Goal: Task Accomplishment & Management: Complete application form

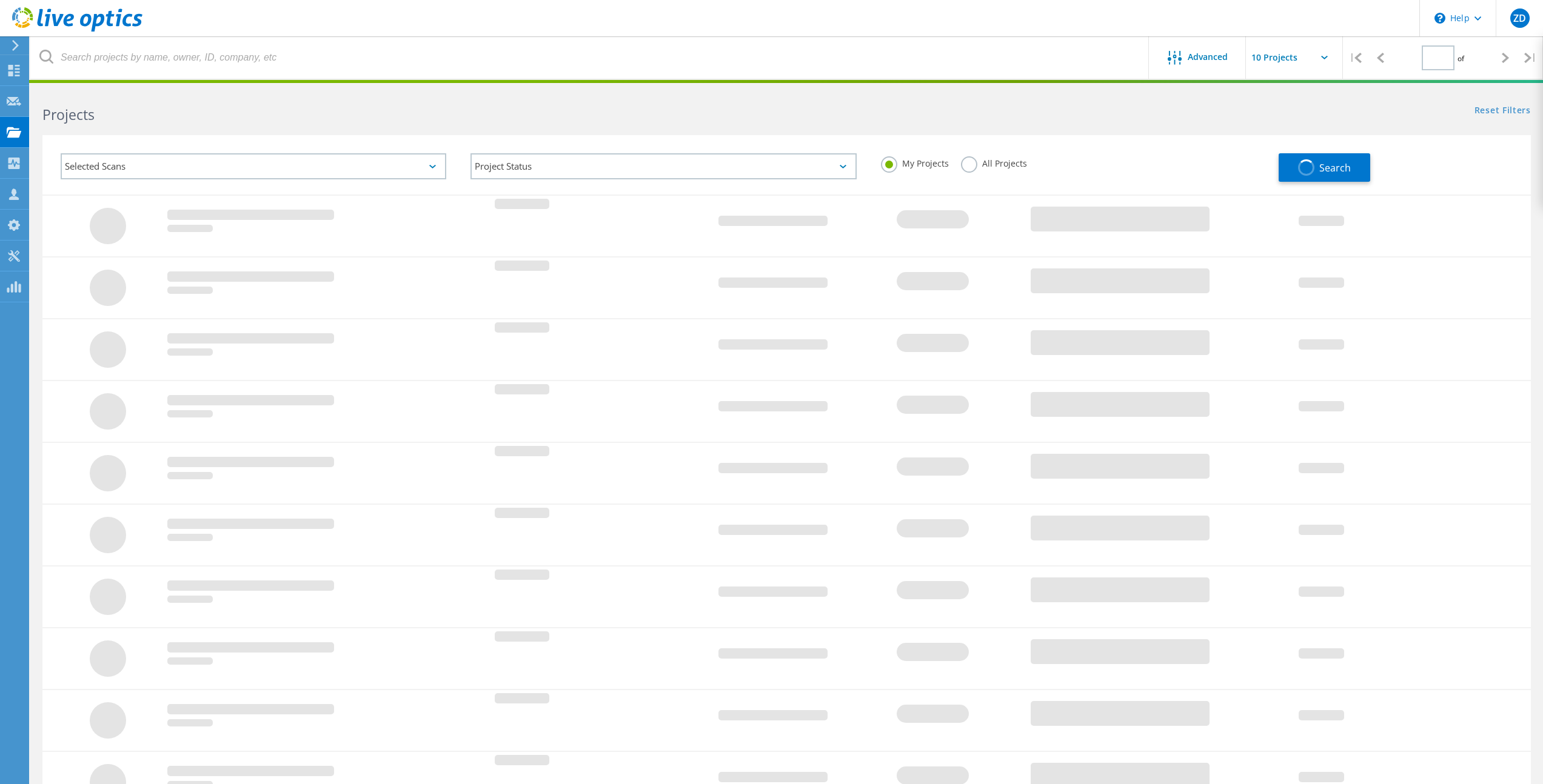
type input "1"
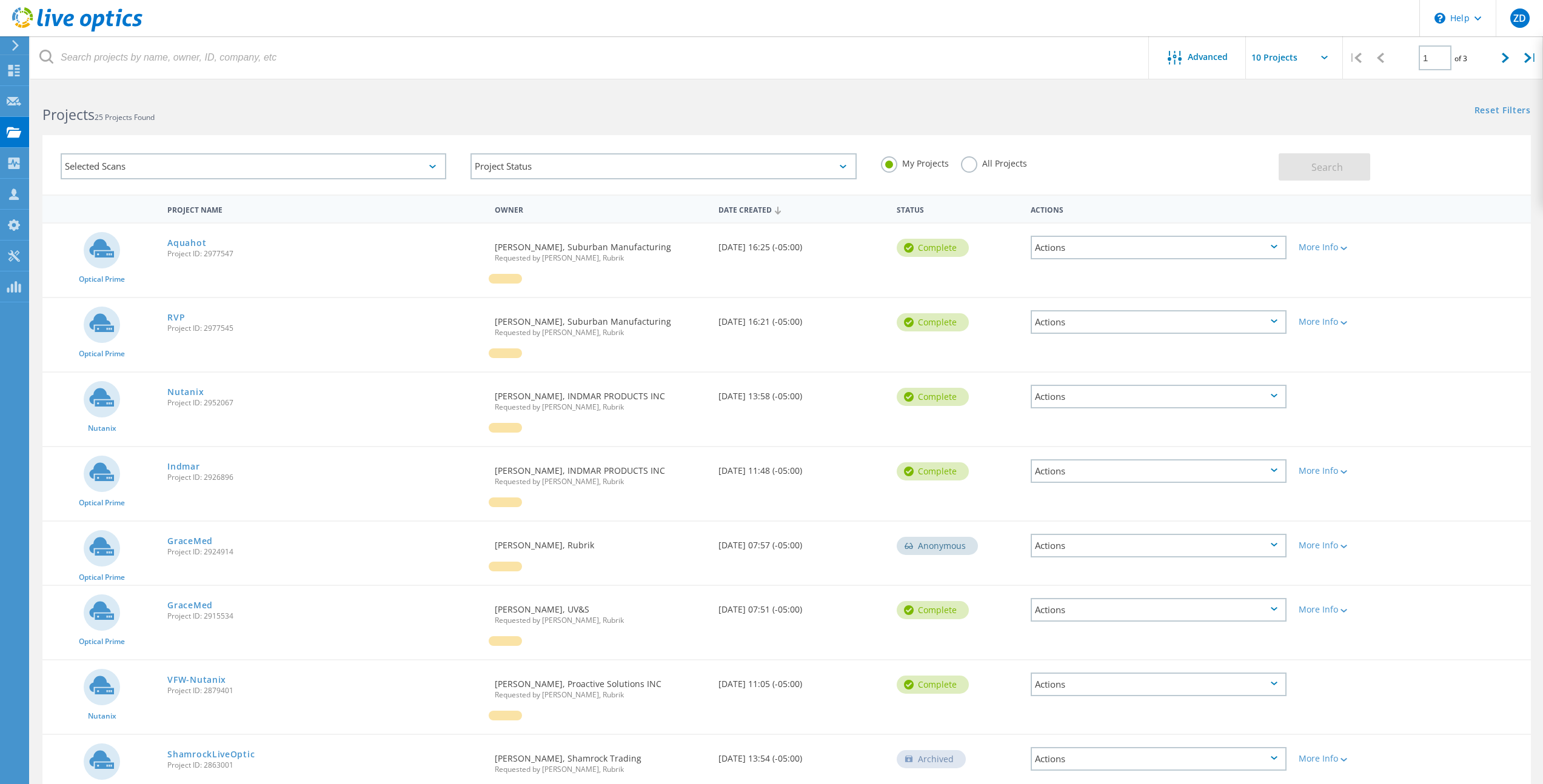
click at [327, 122] on h2 "Projects 25 Projects Found" at bounding box center [408, 115] width 731 height 20
click at [458, 127] on div "Selected Scans Project Status In Progress Complete Published Anonymous Archived…" at bounding box center [786, 157] width 1512 height 74
click at [1071, 117] on div "Projects 25 Projects Found Reset Filters Show Filters" at bounding box center [786, 104] width 1512 height 32
click at [35, 104] on div "Request Capture" at bounding box center [68, 101] width 68 height 9
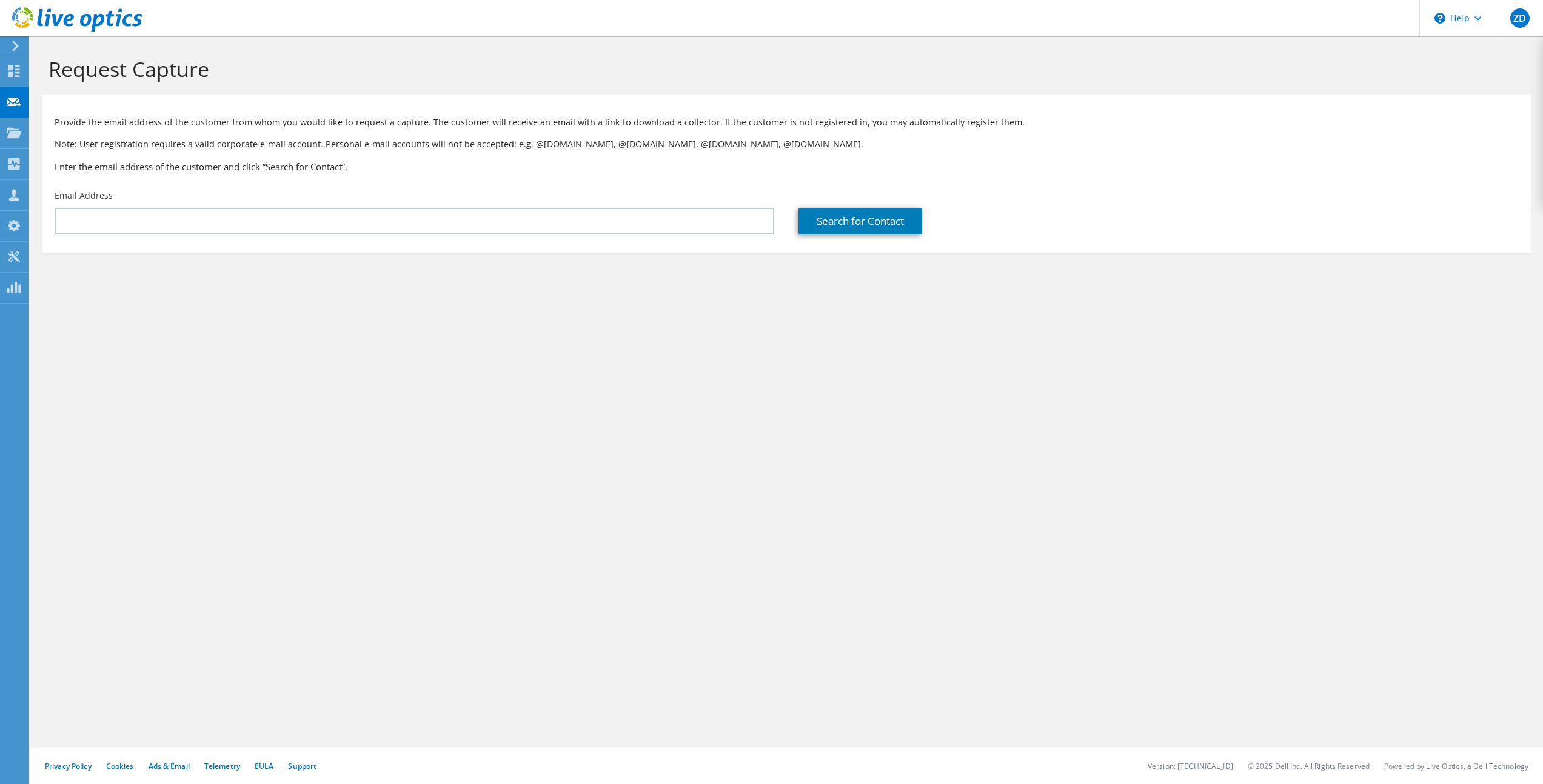
click at [616, 204] on div "Email Address" at bounding box center [414, 212] width 744 height 57
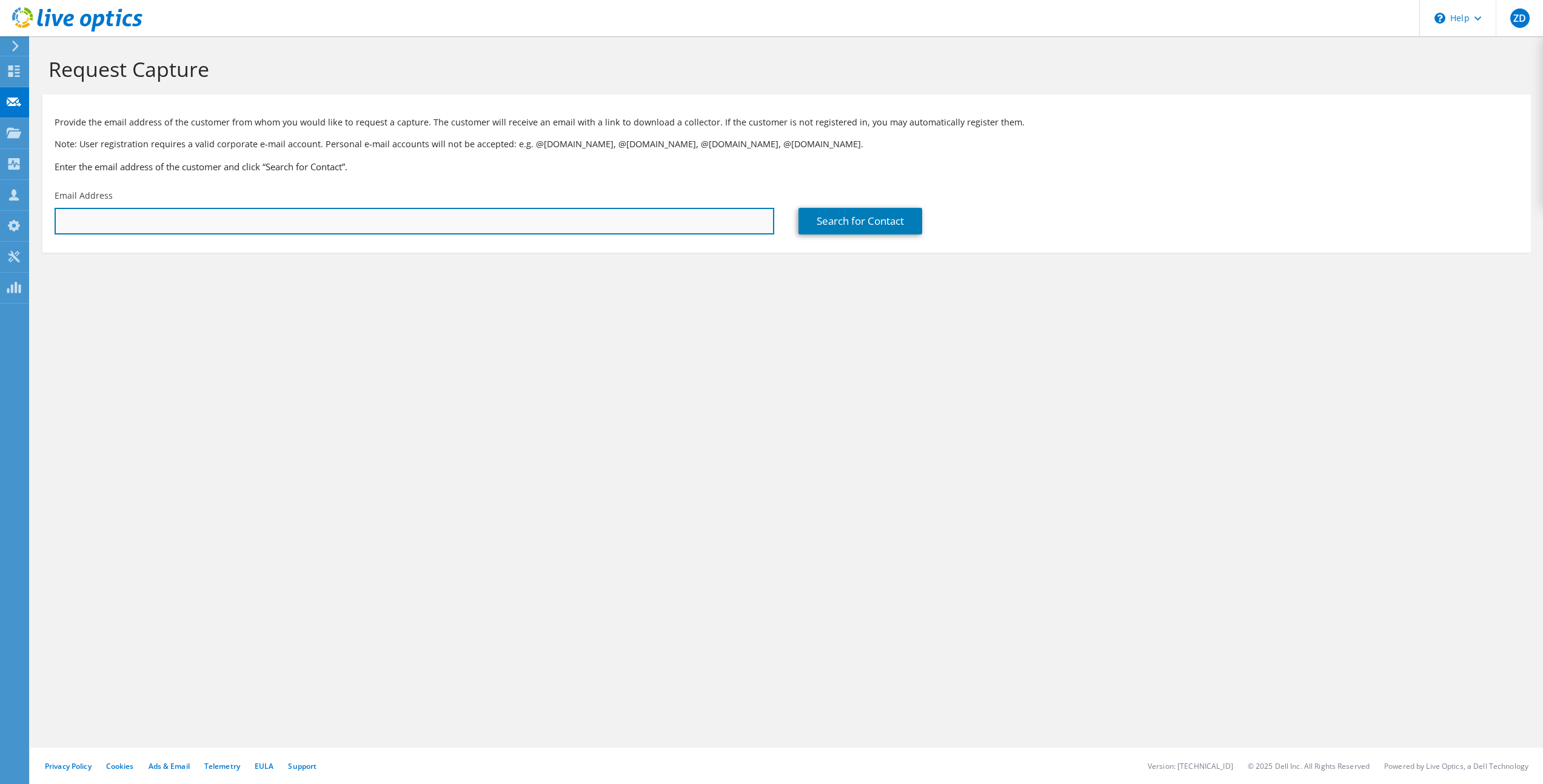
click at [616, 225] on input "text" at bounding box center [414, 221] width 719 height 27
click at [225, 230] on input "text" at bounding box center [414, 221] width 719 height 27
paste input "brandon.campbell@clarksvilleconnected.net"
type input "brandon.campbell@clarksvilleconnected.net"
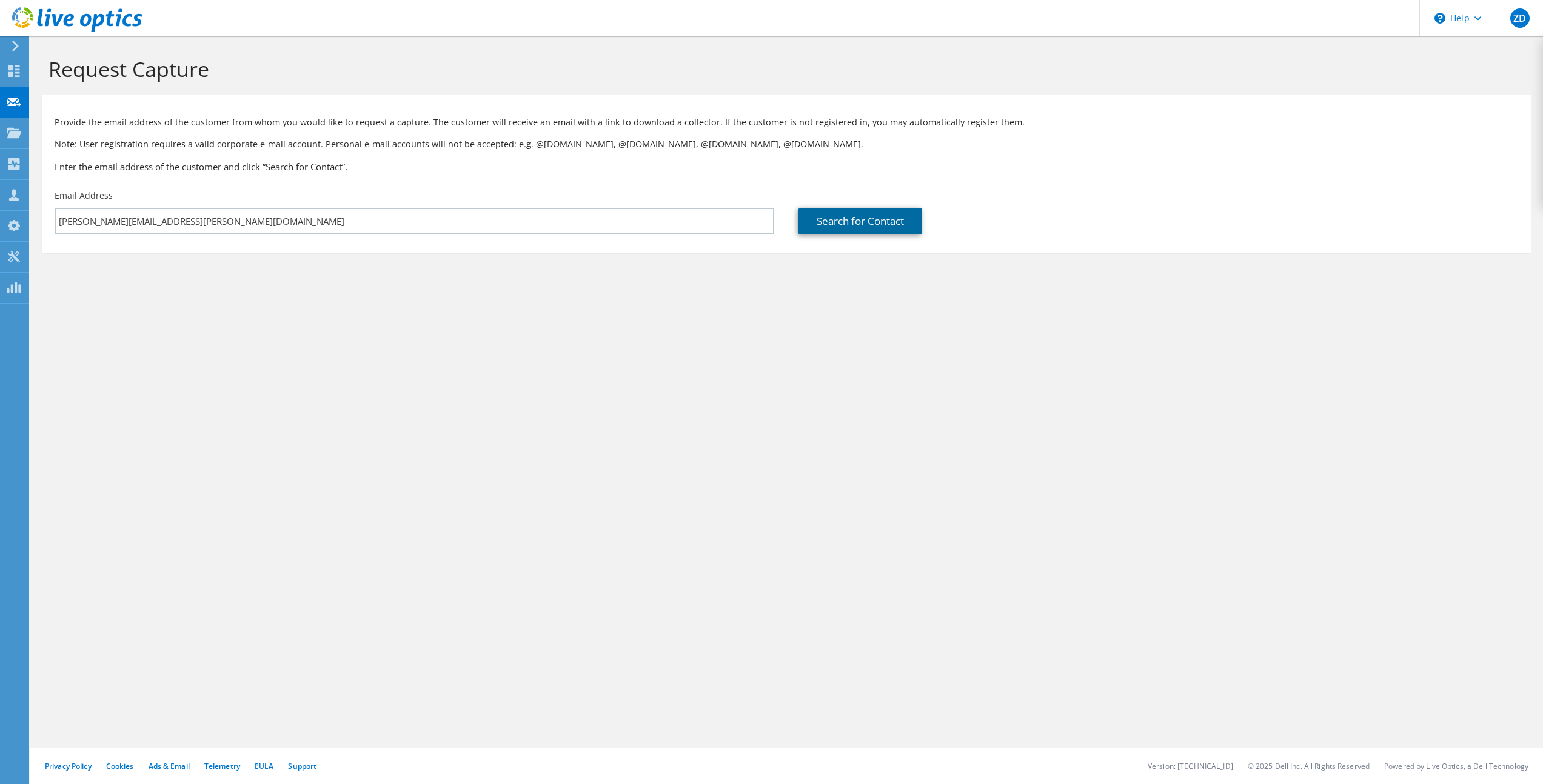
click at [854, 216] on link "Search for Contact" at bounding box center [860, 221] width 124 height 27
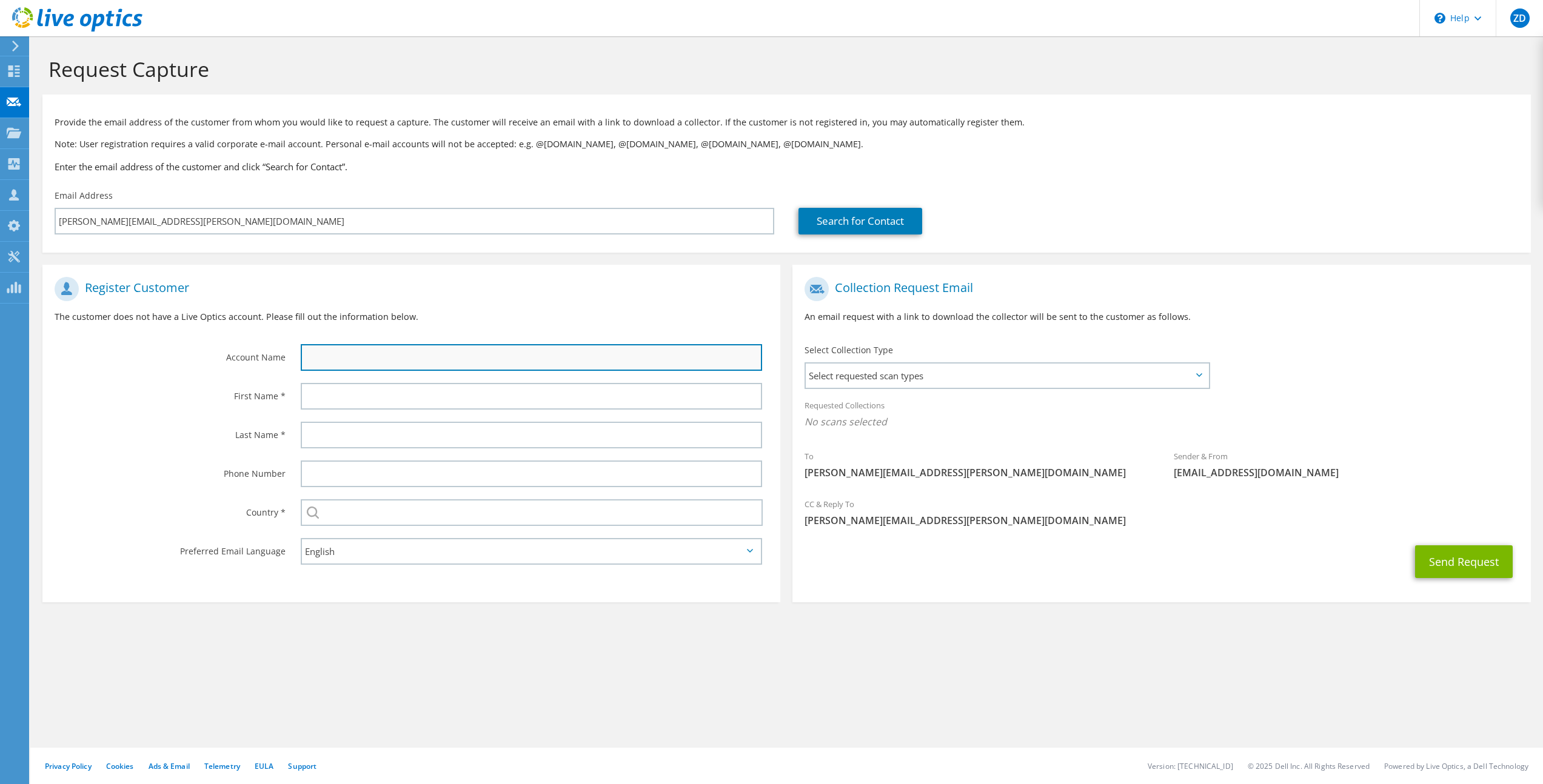
click at [364, 357] on input "text" at bounding box center [531, 357] width 462 height 27
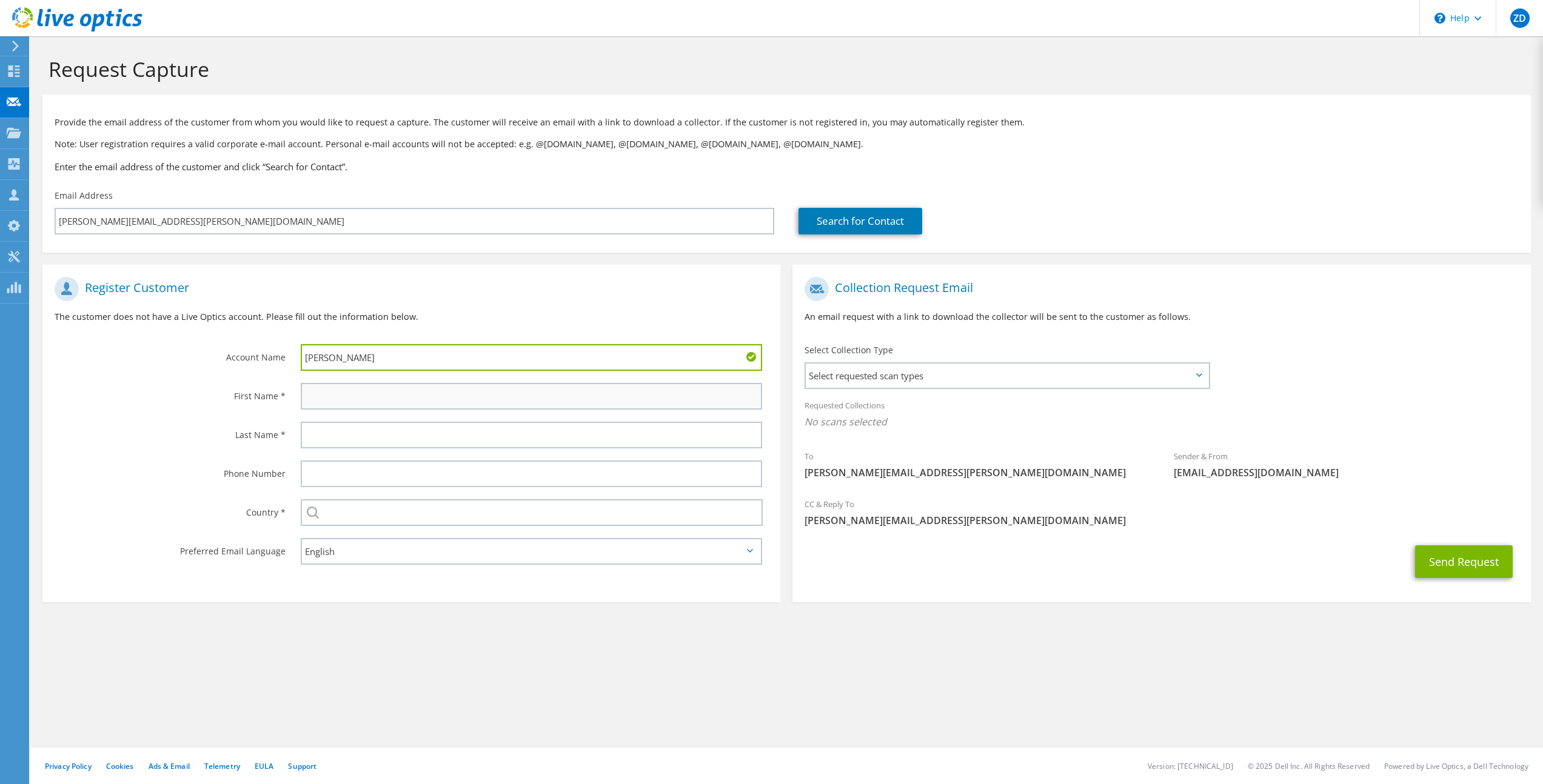
type input "Brandon"
click at [377, 386] on input "text" at bounding box center [531, 396] width 462 height 27
drag, startPoint x: 373, startPoint y: 399, endPoint x: 282, endPoint y: 398, distance: 91.0
click at [282, 398] on div "First Name * Campbell" at bounding box center [411, 396] width 738 height 39
type input "Campbell"
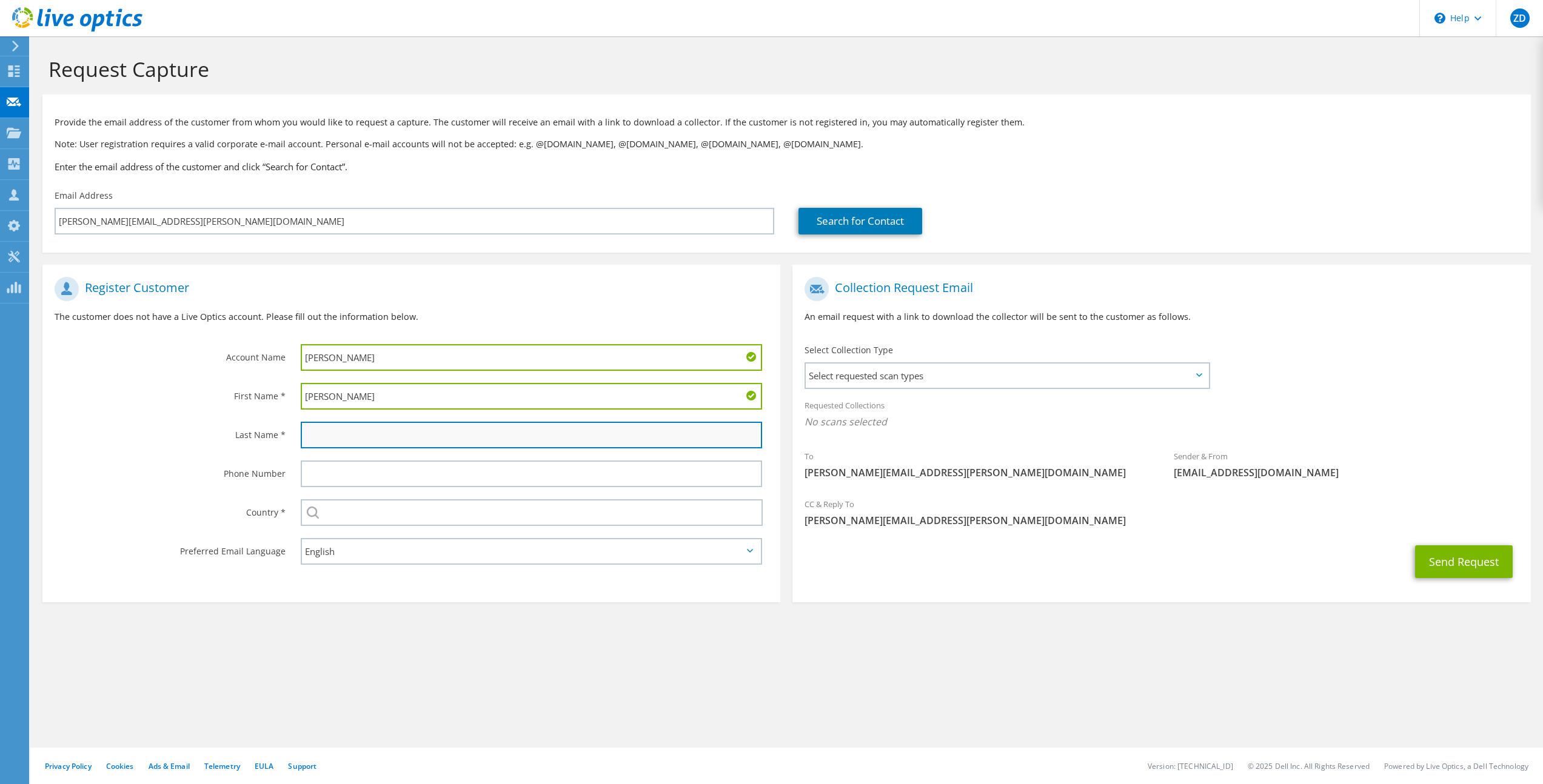
click at [364, 438] on input "text" at bounding box center [531, 435] width 462 height 27
paste input "Campbell"
type input "Campbell"
drag, startPoint x: 369, startPoint y: 357, endPoint x: 238, endPoint y: 352, distance: 131.1
click at [238, 352] on div "Account Name Brandon" at bounding box center [411, 324] width 738 height 106
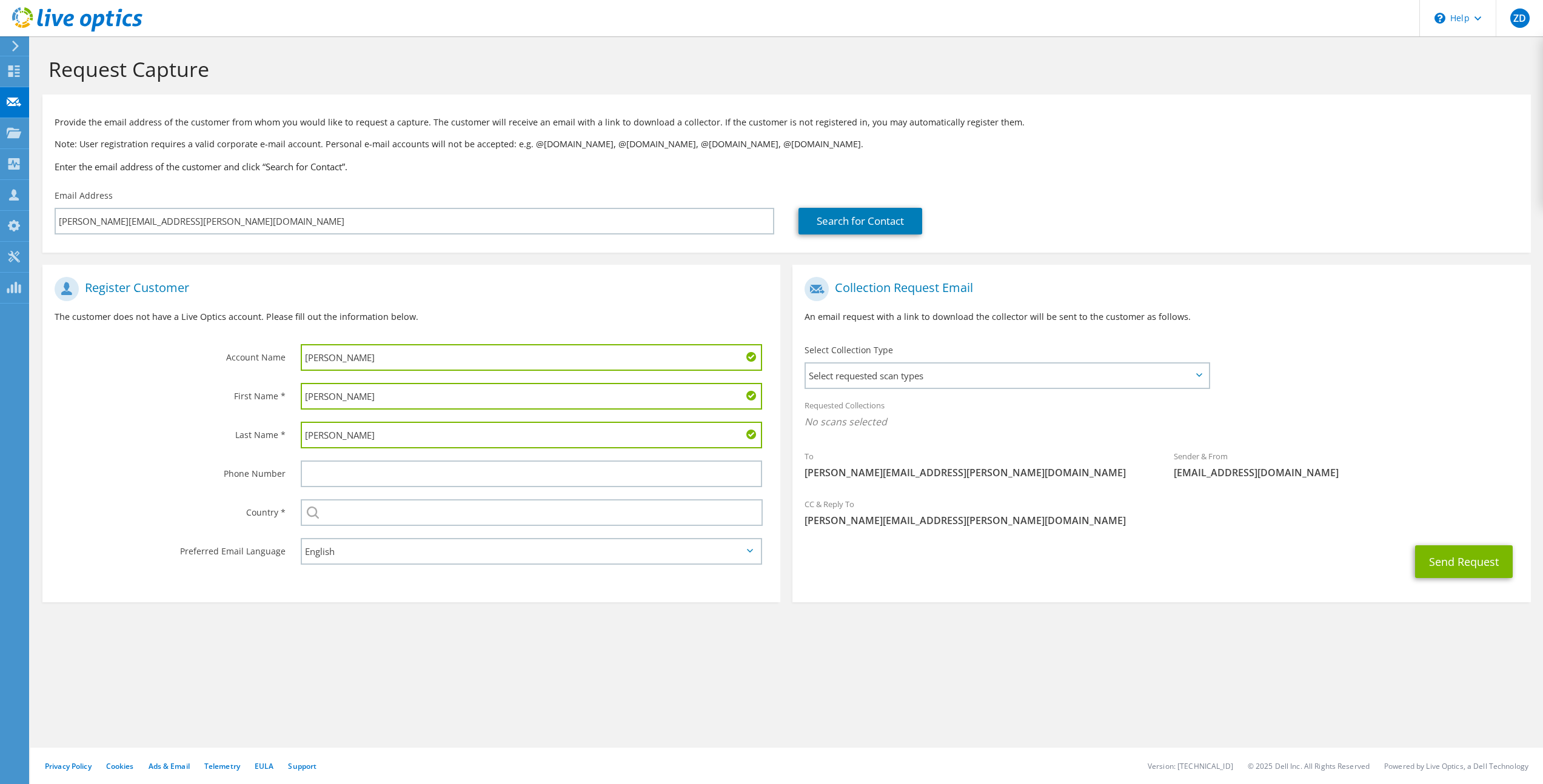
drag, startPoint x: 373, startPoint y: 390, endPoint x: 230, endPoint y: 396, distance: 143.1
click at [230, 396] on div "First Name * Campbell" at bounding box center [411, 396] width 738 height 39
click at [364, 396] on input "Campbell" at bounding box center [531, 396] width 462 height 27
paste input "Brandon"
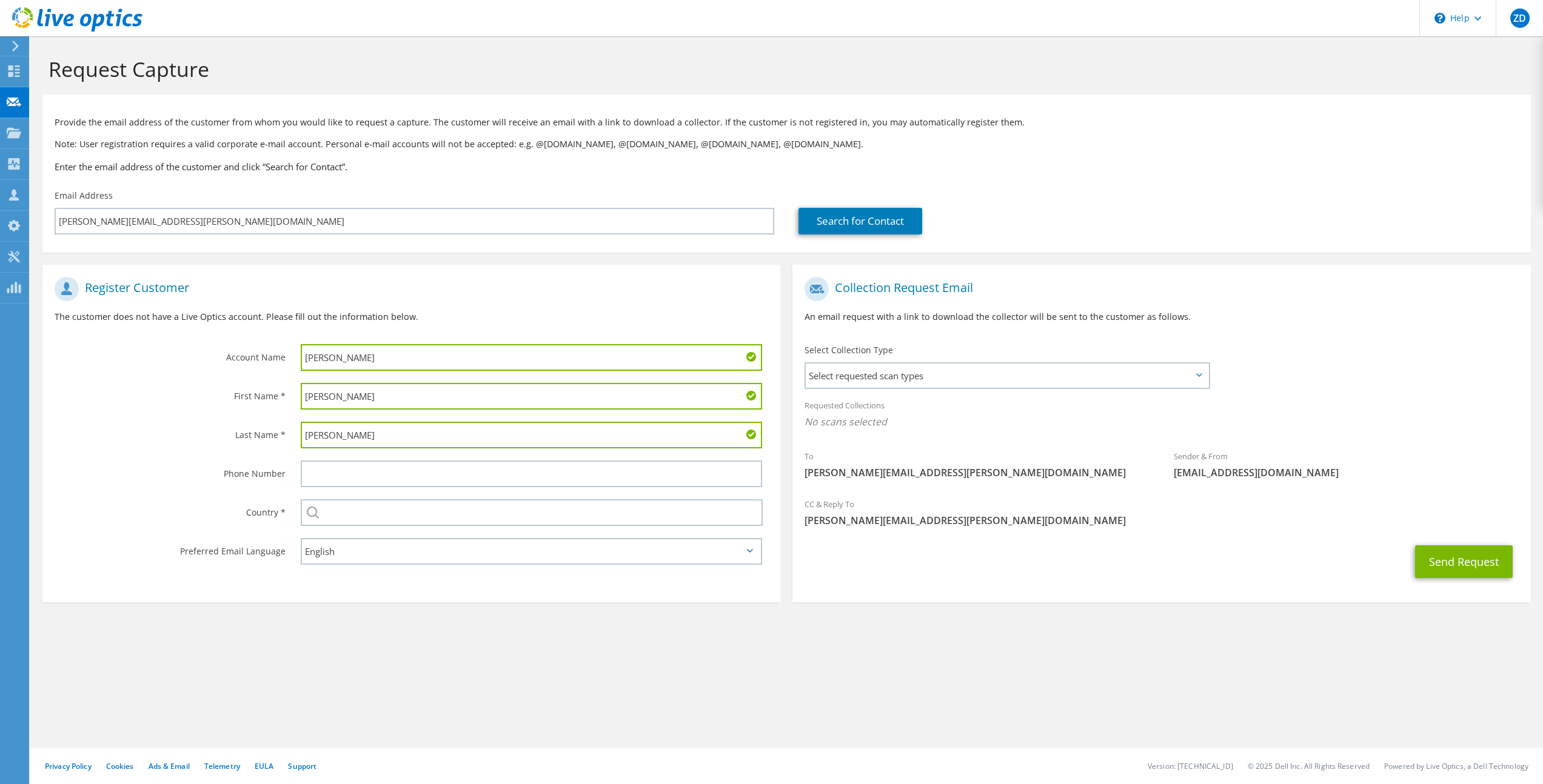
type input "Brandon"
click at [350, 356] on input "Brandon" at bounding box center [531, 357] width 462 height 27
type input "B"
click at [346, 358] on input "Clarksville" at bounding box center [531, 357] width 462 height 27
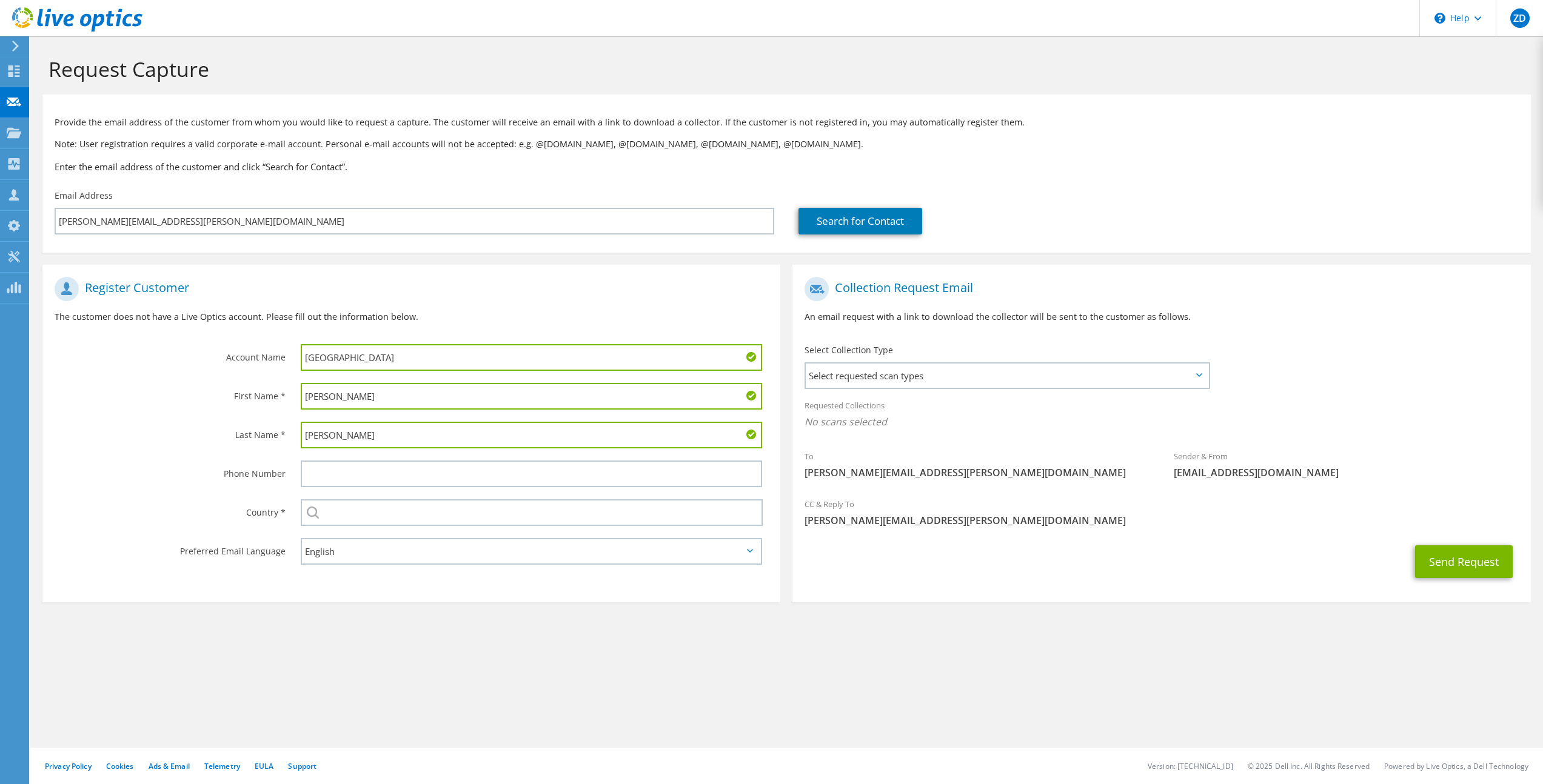
click at [346, 358] on input "Clarksville" at bounding box center [531, 357] width 462 height 27
paste input "Connected Utilities"
type input "Clarksville Connected Utilities"
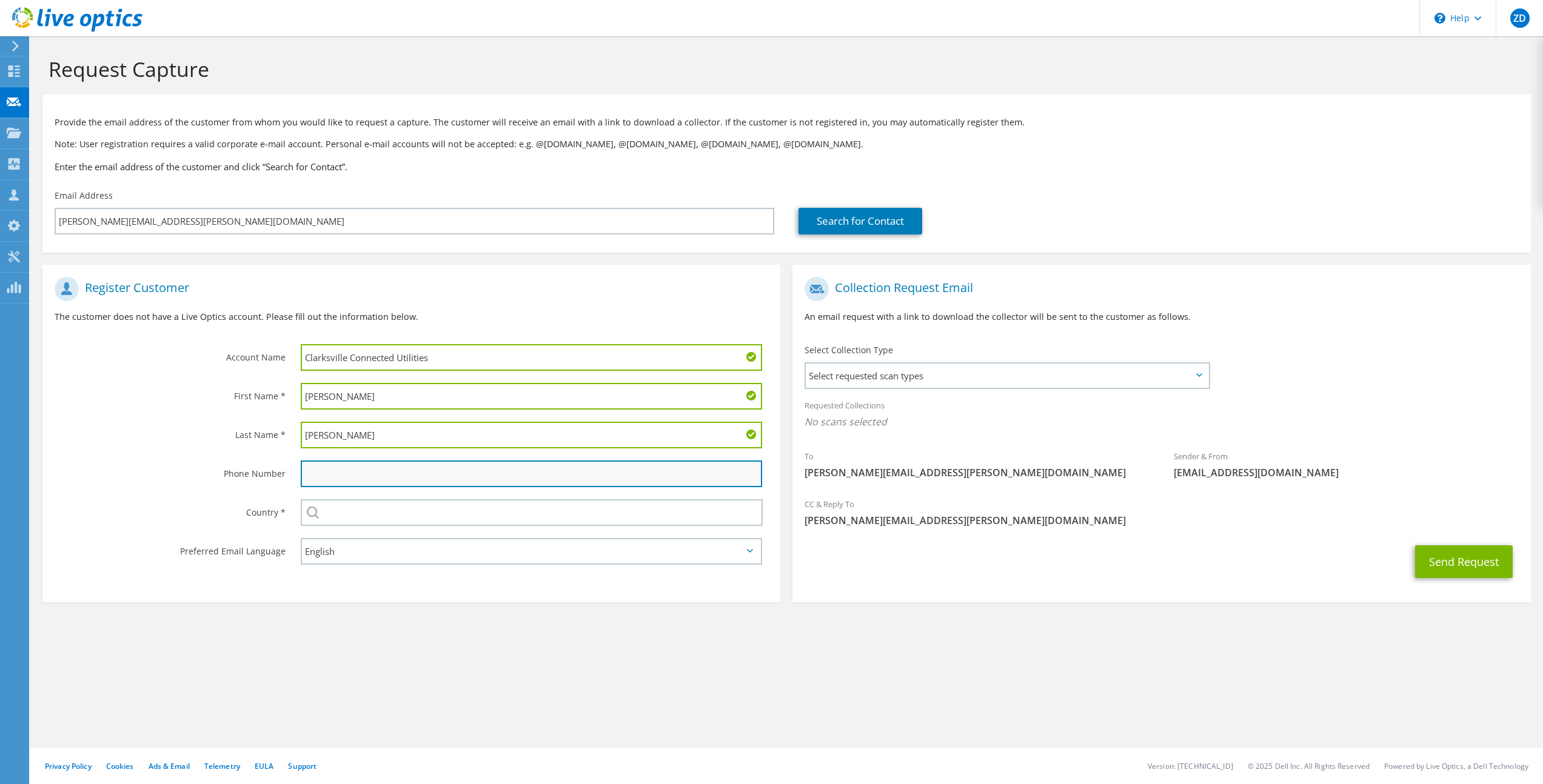
click at [368, 479] on input "text" at bounding box center [531, 474] width 462 height 27
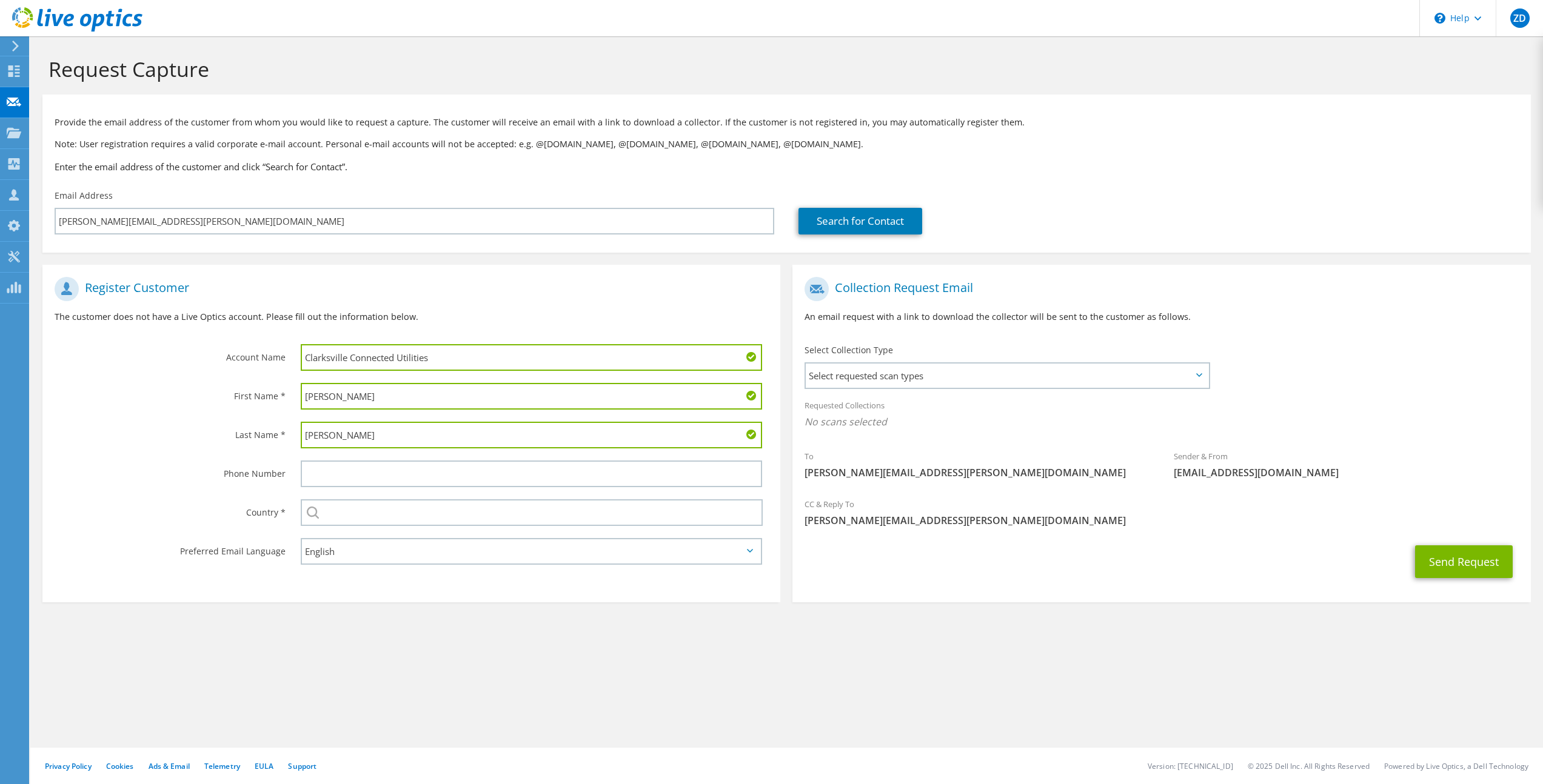
click at [386, 629] on section "Request Capture Provide the email address of the customer from whom you would l…" at bounding box center [786, 350] width 1512 height 627
click at [363, 515] on input "text" at bounding box center [532, 512] width 462 height 27
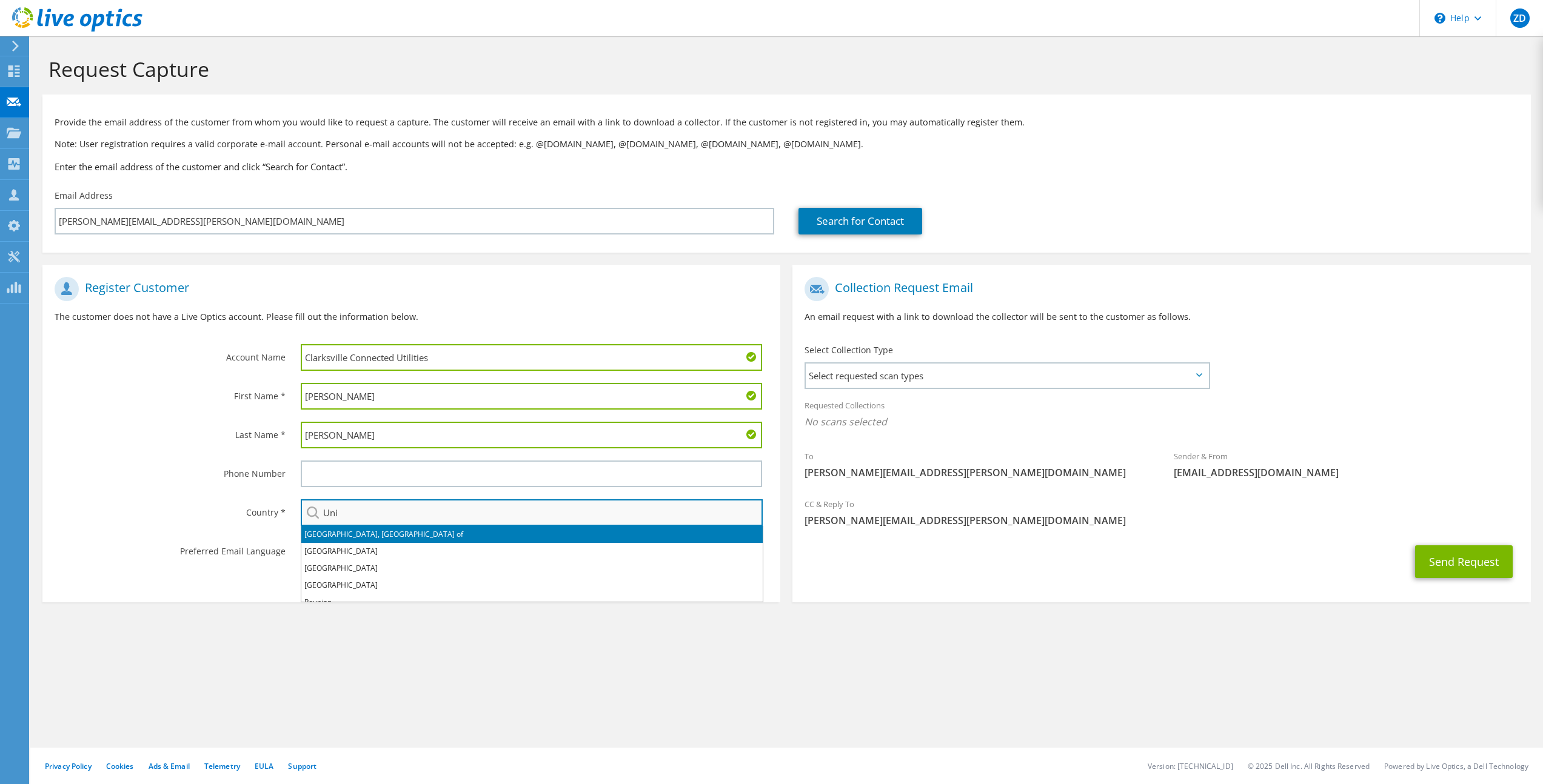
type input "United States"
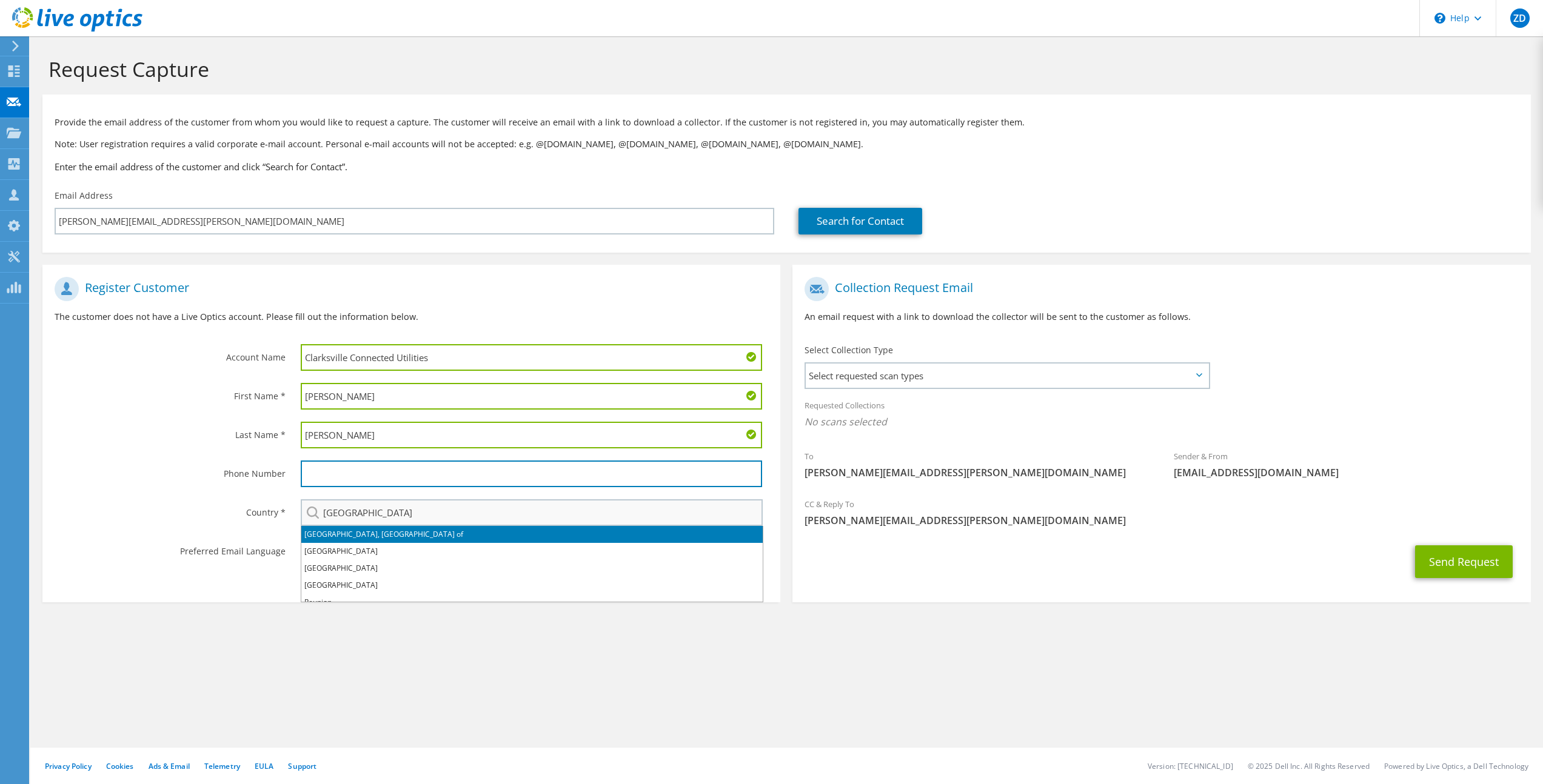
type input "8706485143"
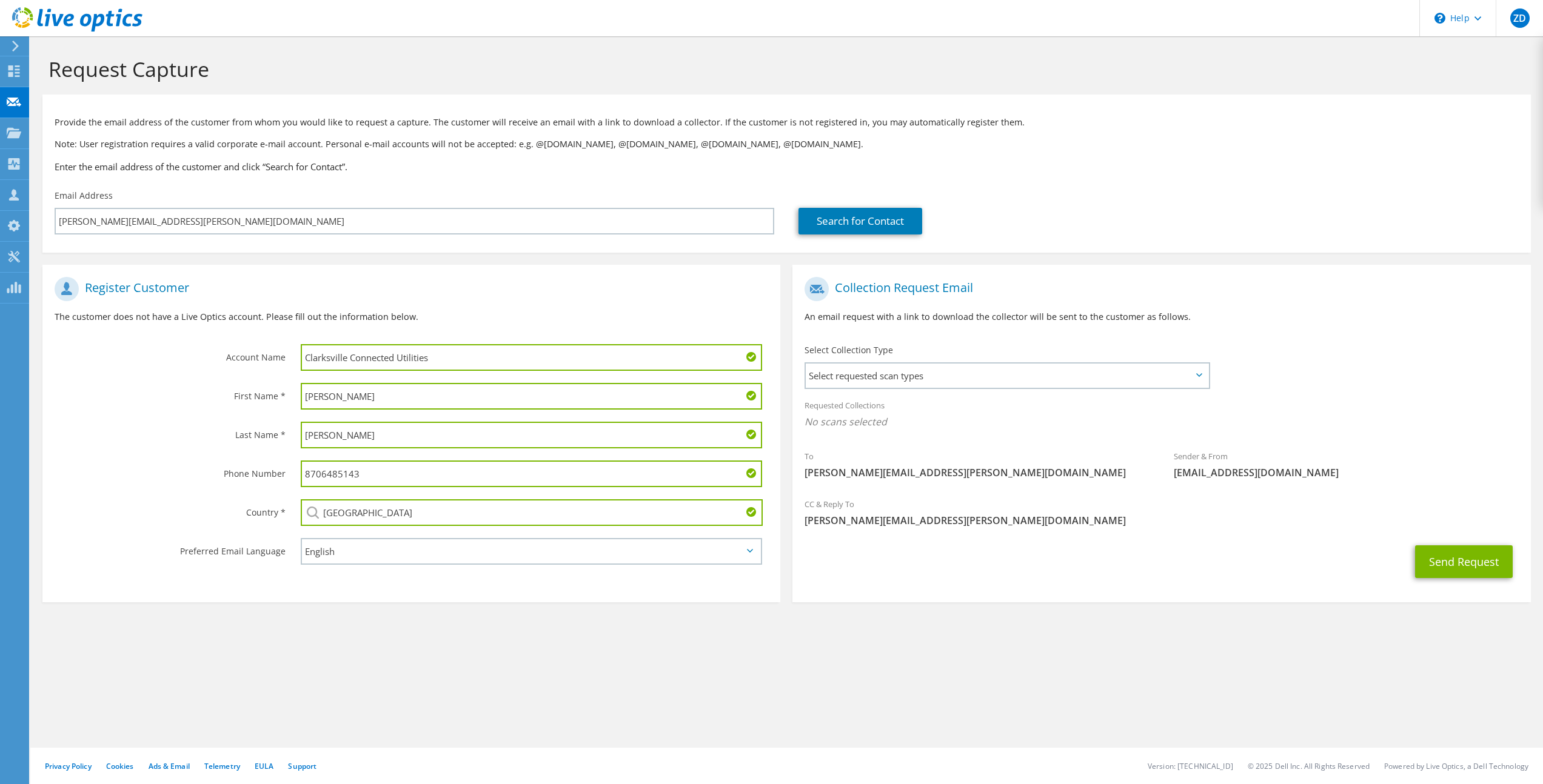
drag, startPoint x: 388, startPoint y: 477, endPoint x: 269, endPoint y: 470, distance: 119.2
click at [269, 470] on div "Phone Number 8706485143" at bounding box center [411, 473] width 738 height 39
click at [367, 606] on div "Register Customer The customer does not have a Live Optics account. Please fill…" at bounding box center [411, 436] width 750 height 343
click at [937, 572] on div "Send Request" at bounding box center [1161, 562] width 738 height 45
click at [943, 376] on span "Select requested scan types" at bounding box center [1006, 376] width 402 height 25
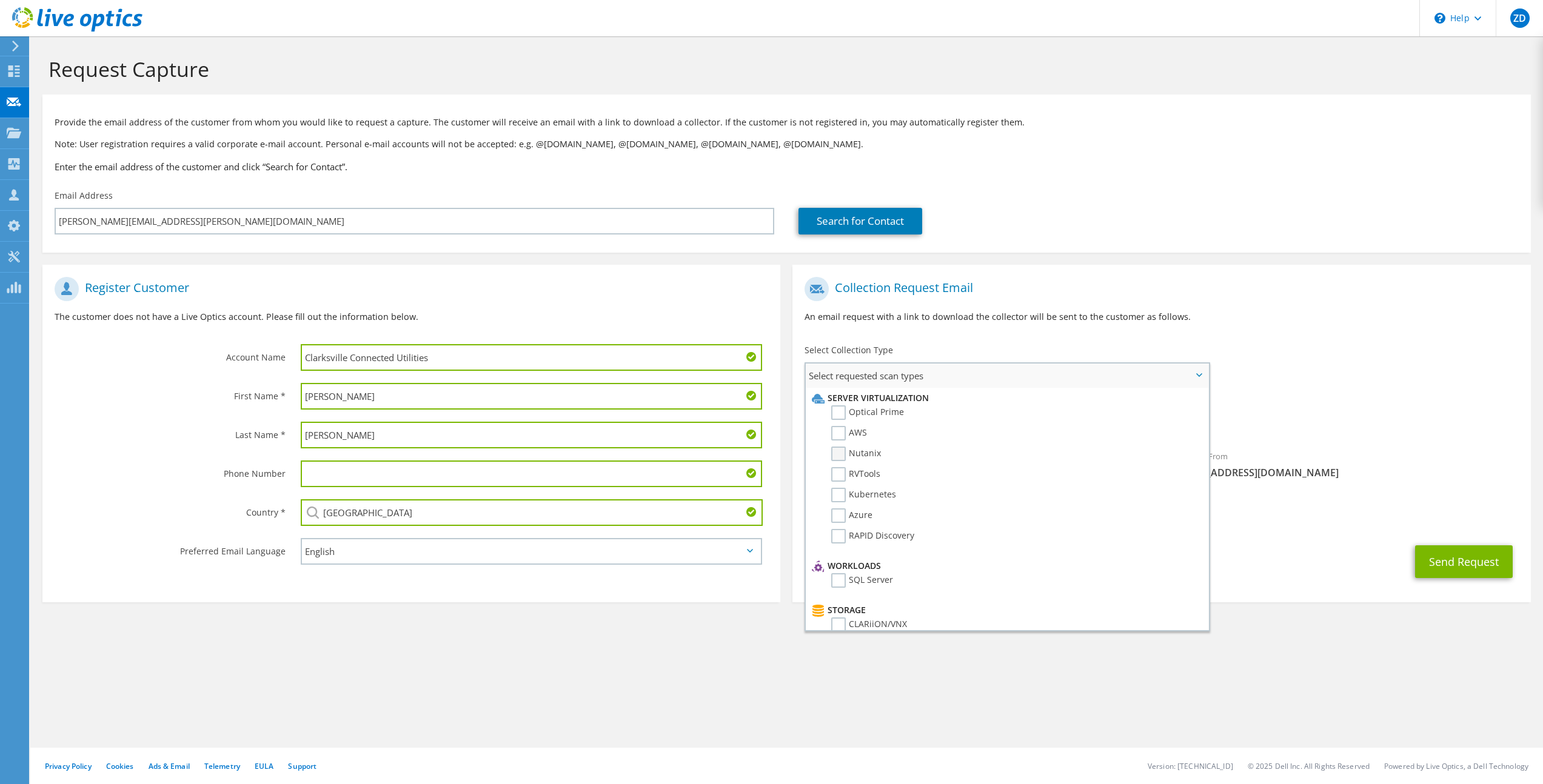
click at [842, 456] on label "Nutanix" at bounding box center [856, 454] width 50 height 15
click at [0, 0] on input "Nutanix" at bounding box center [0, 0] width 0 height 0
click at [842, 481] on label "RVTools" at bounding box center [856, 475] width 49 height 15
click at [0, 0] on input "RVTools" at bounding box center [0, 0] width 0 height 0
click at [1259, 577] on div "Send Request" at bounding box center [1161, 566] width 738 height 45
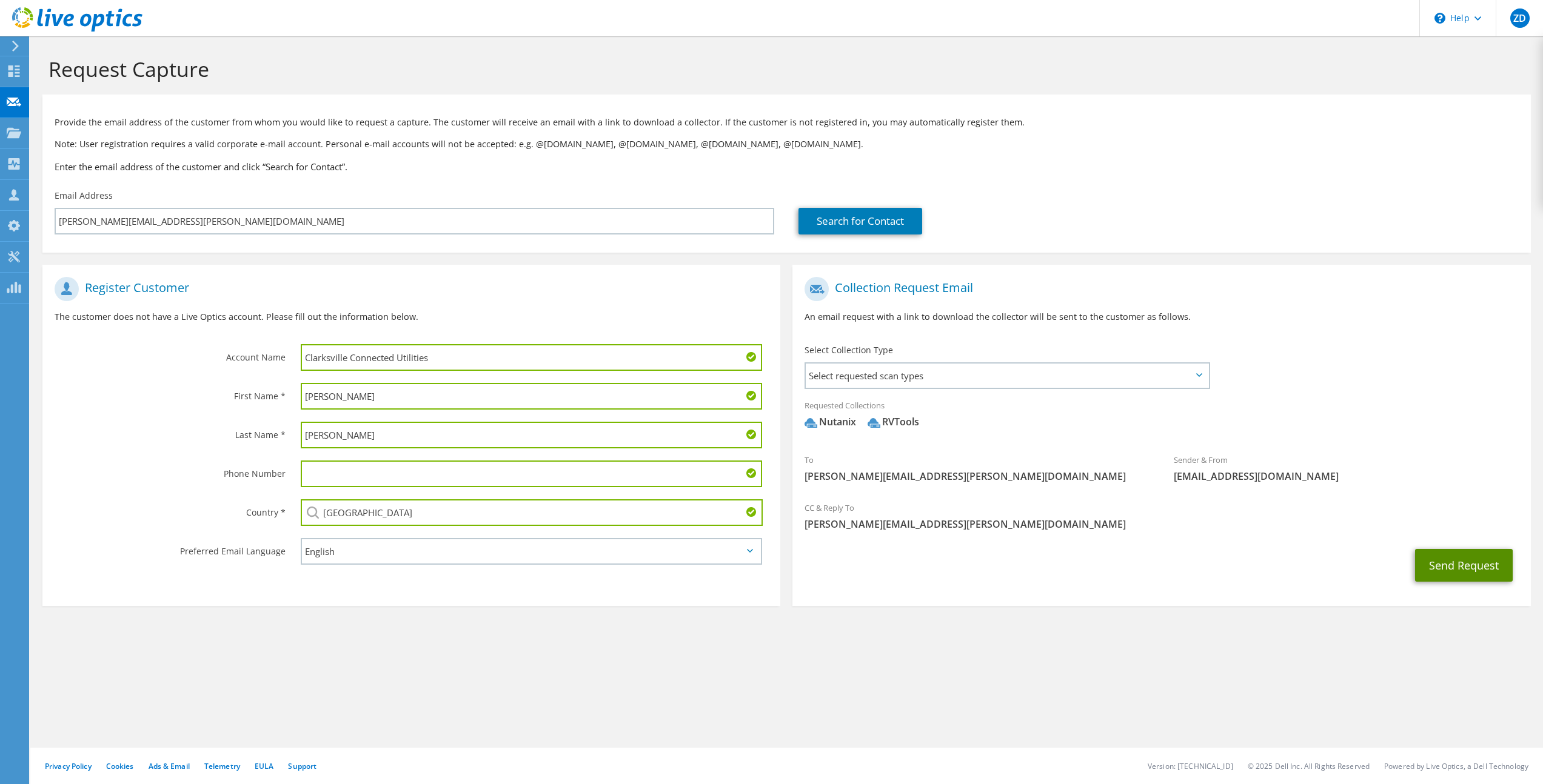
click at [1441, 566] on button "Send Request" at bounding box center [1463, 565] width 98 height 33
